Goal: Browse casually

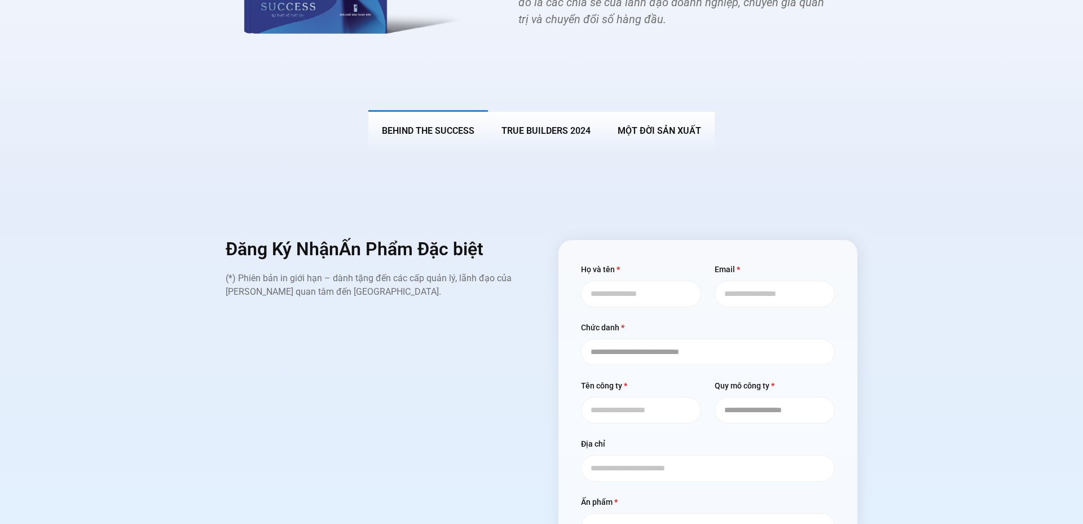
scroll to position [4430, 0]
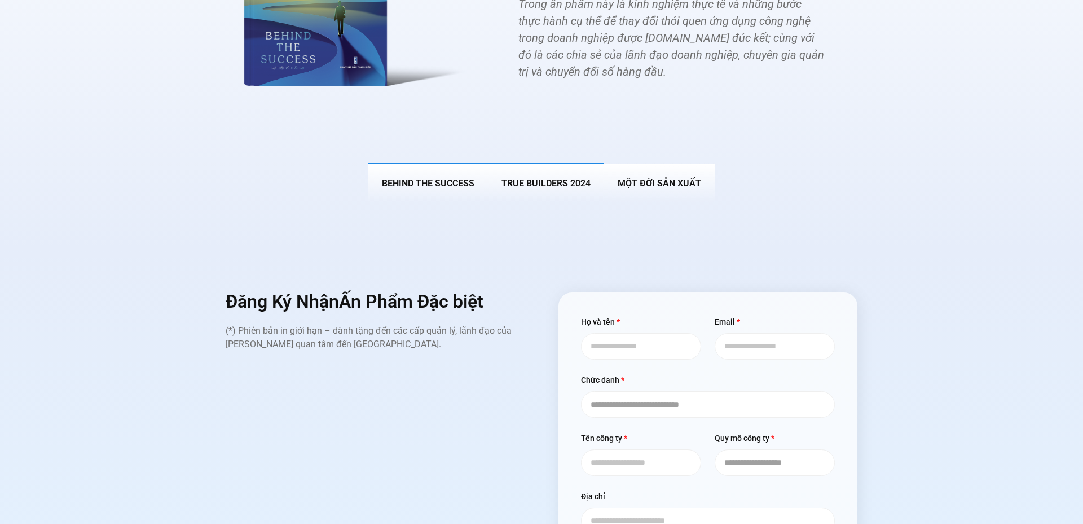
click at [572, 178] on span "True Builders 2024" at bounding box center [546, 183] width 89 height 11
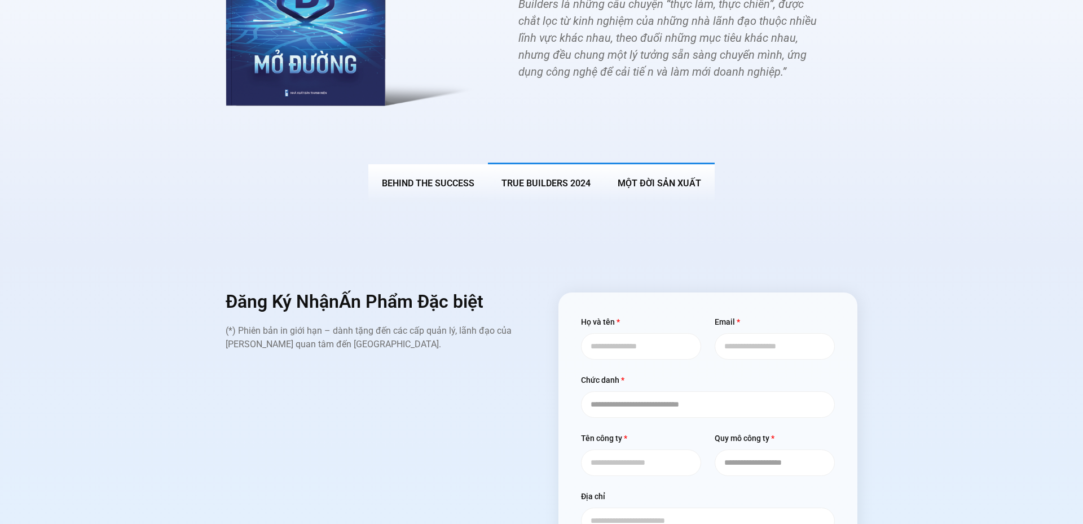
click at [681, 178] on span "MỘT ĐỜI SẢN XUẤT" at bounding box center [660, 183] width 84 height 11
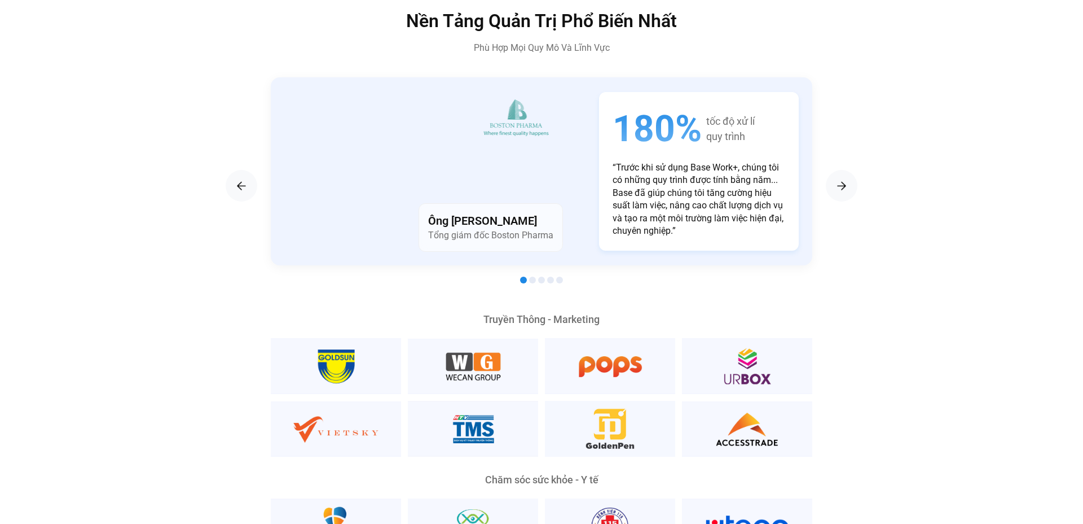
scroll to position [2060, 0]
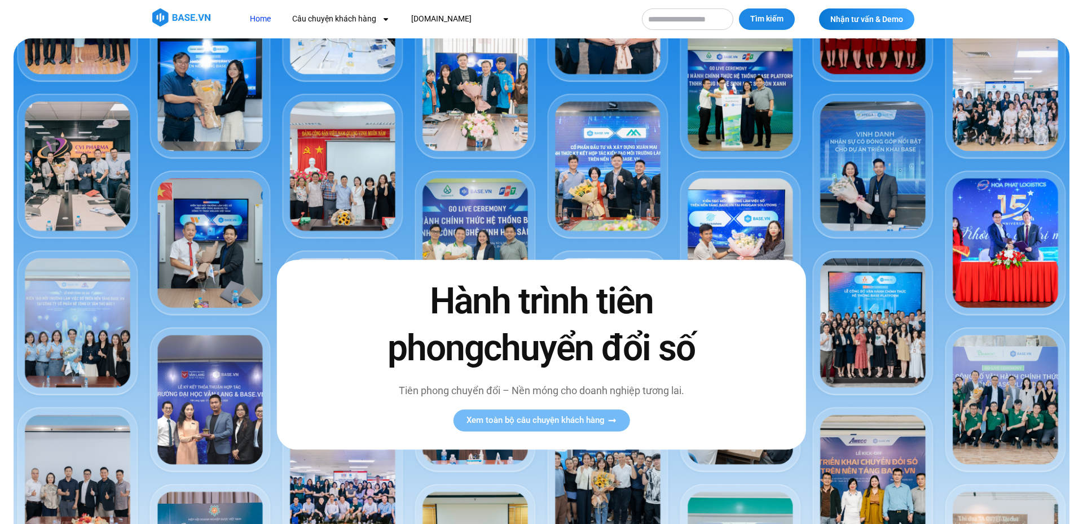
click at [719, 280] on div "Hành trình tiên phong chuyển đổi số Tiên phong chuyển đổi – Nền móng cho doanh …" at bounding box center [541, 355] width 529 height 190
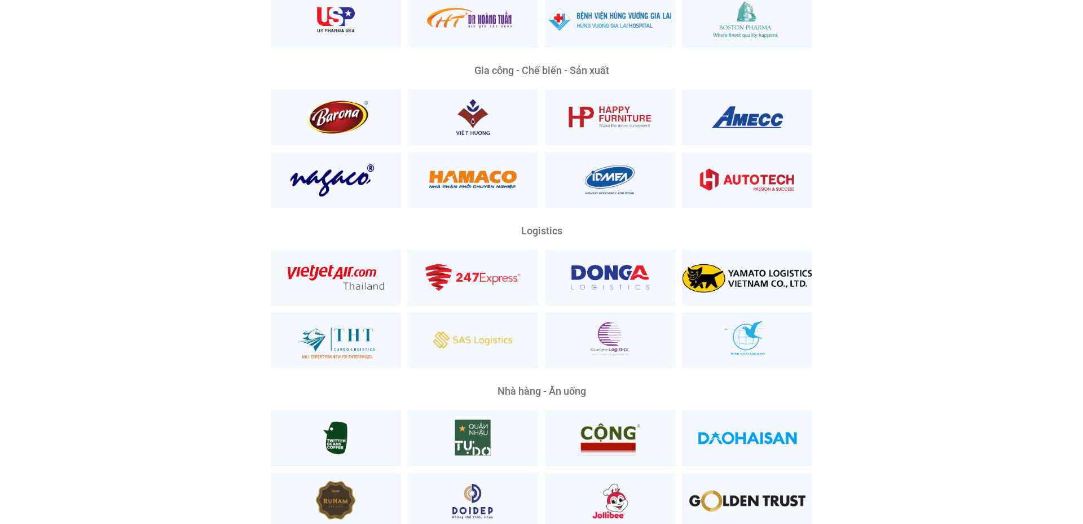
scroll to position [2581, 0]
